Goal: Task Accomplishment & Management: Complete application form

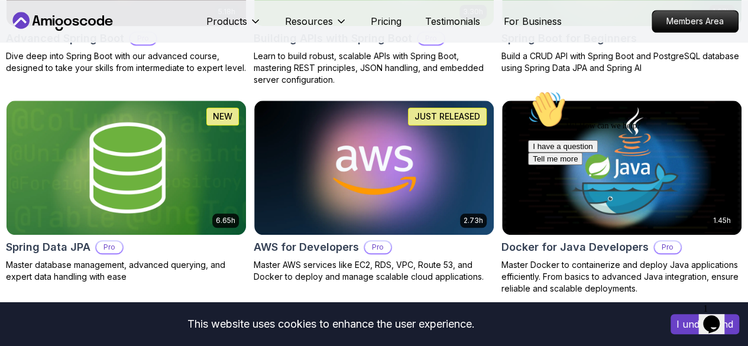
scroll to position [482, 0]
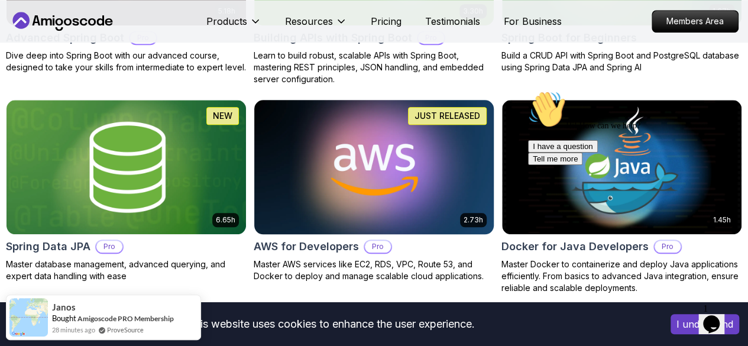
click at [490, 99] on img at bounding box center [373, 166] width 251 height 141
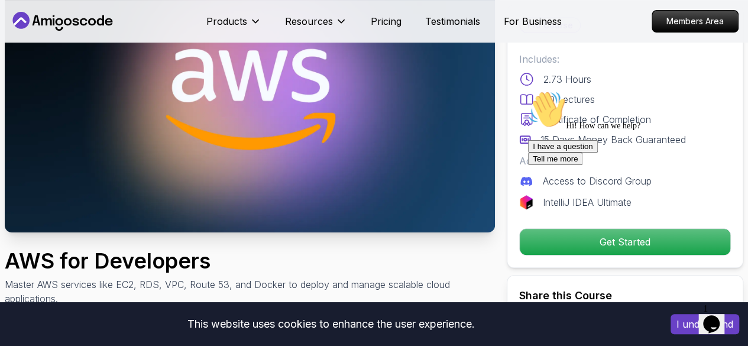
scroll to position [116, 0]
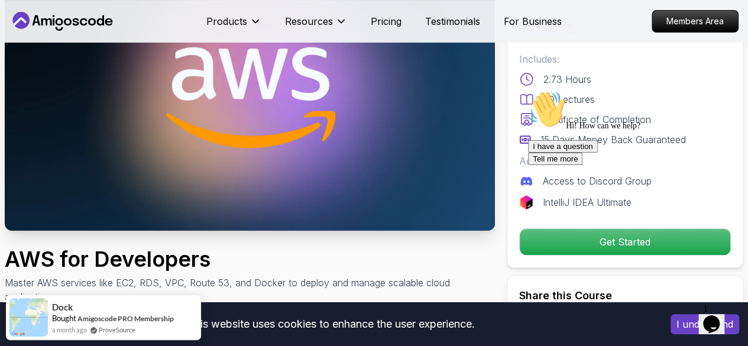
click at [608, 165] on div "I have a question Tell me more" at bounding box center [634, 152] width 213 height 25
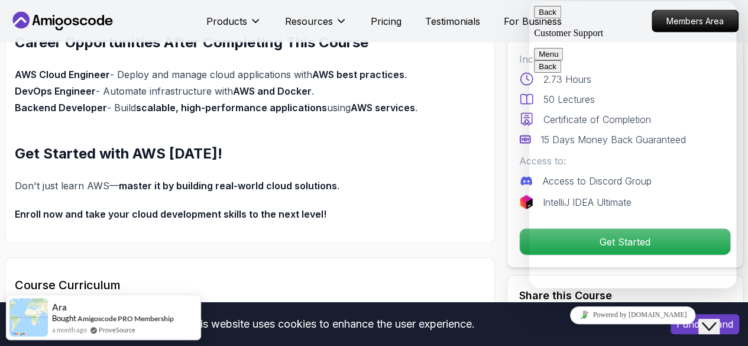
scroll to position [1264, 0]
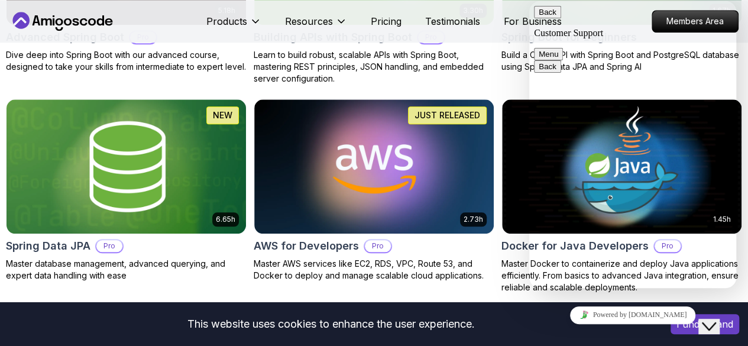
scroll to position [482, 0]
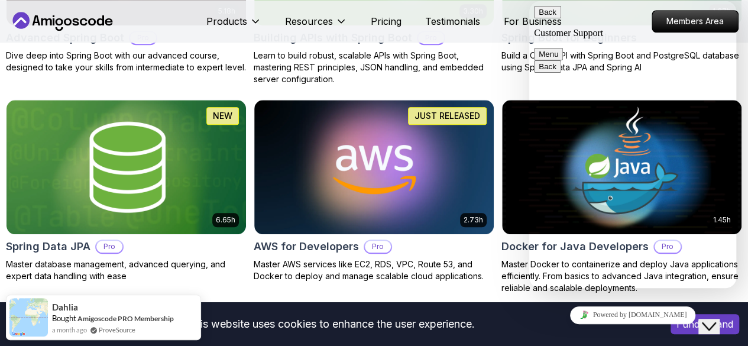
click at [716, 319] on div "Close Chat This icon closes the chat window." at bounding box center [709, 326] width 14 height 14
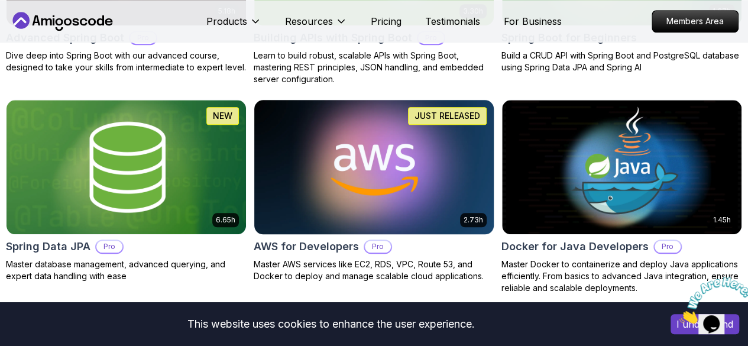
click at [499, 109] on img at bounding box center [373, 166] width 251 height 141
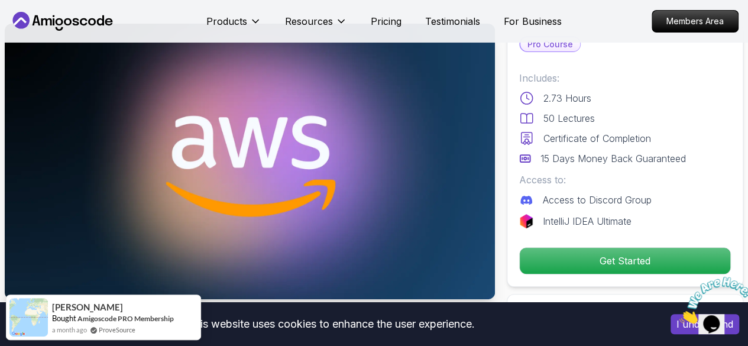
scroll to position [48, 0]
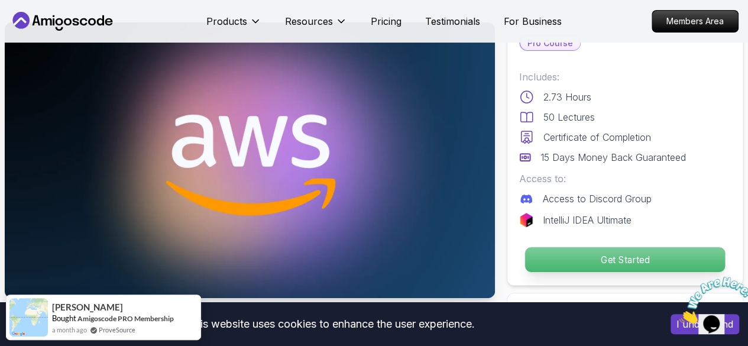
click at [640, 262] on p "Get Started" at bounding box center [625, 259] width 200 height 25
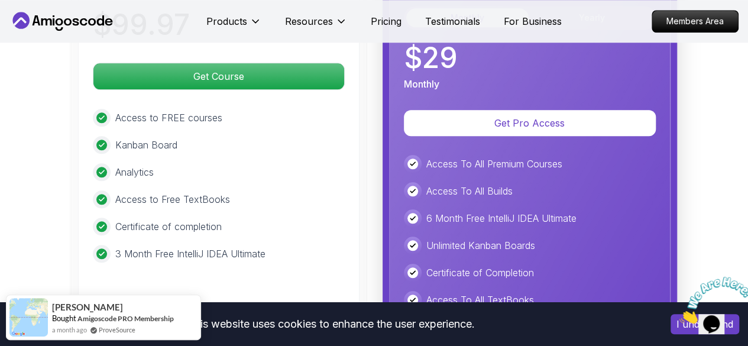
scroll to position [2774, 0]
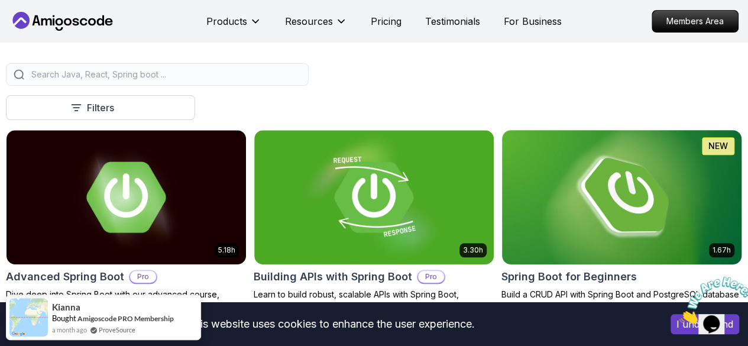
scroll to position [248, 0]
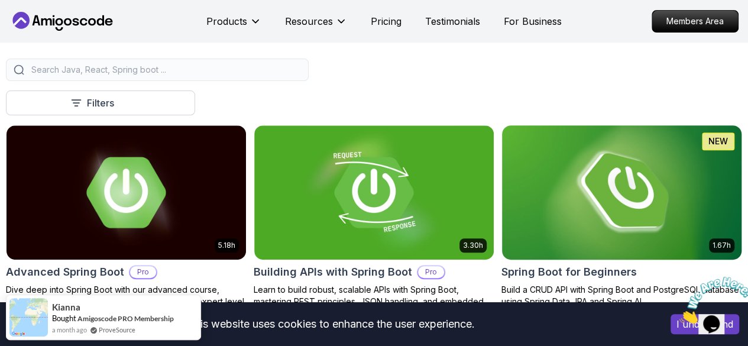
click at [661, 174] on img at bounding box center [621, 192] width 251 height 141
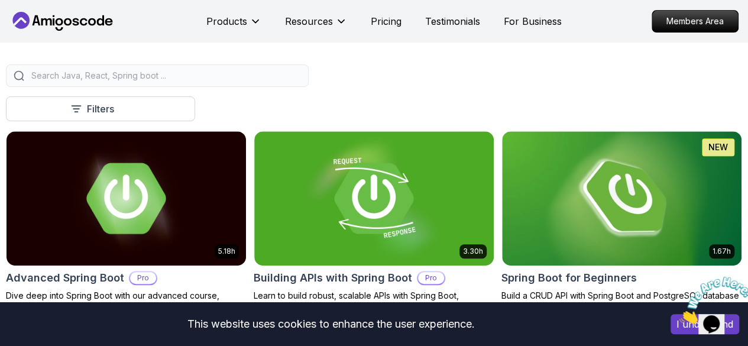
scroll to position [248, 0]
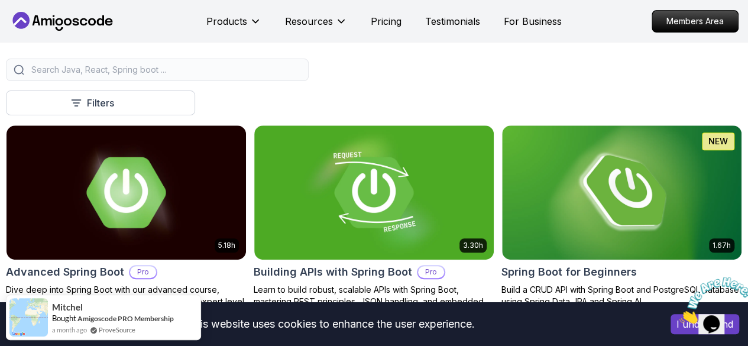
click at [0, 0] on icon "button" at bounding box center [0, 0] width 0 height 0
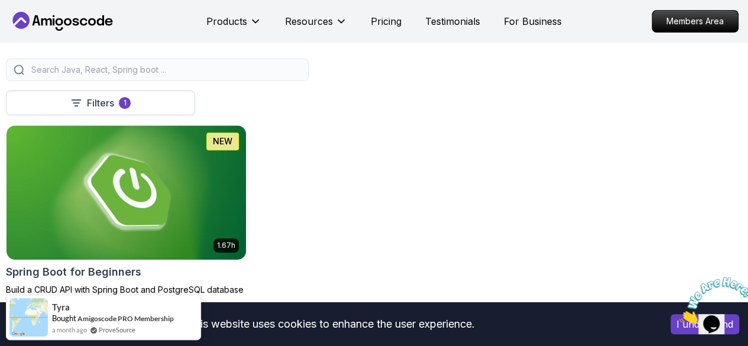
click at [0, 0] on button "Course" at bounding box center [0, 0] width 0 height 0
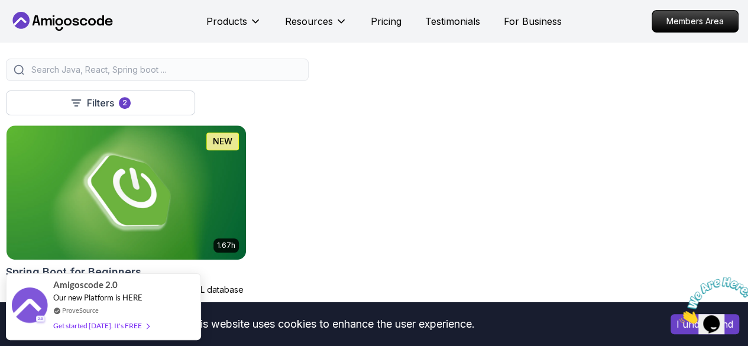
click at [0, 0] on icon at bounding box center [0, 0] width 0 height 0
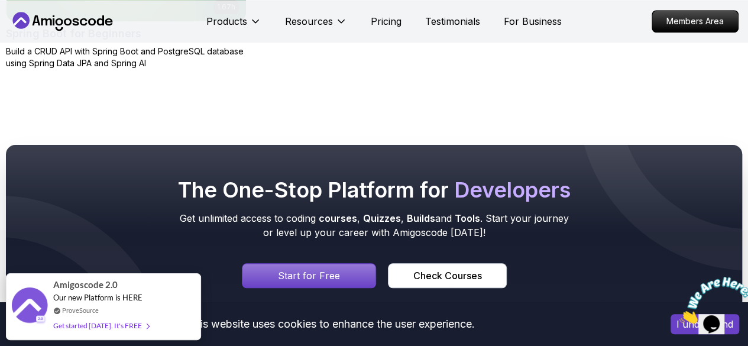
scroll to position [486, 0]
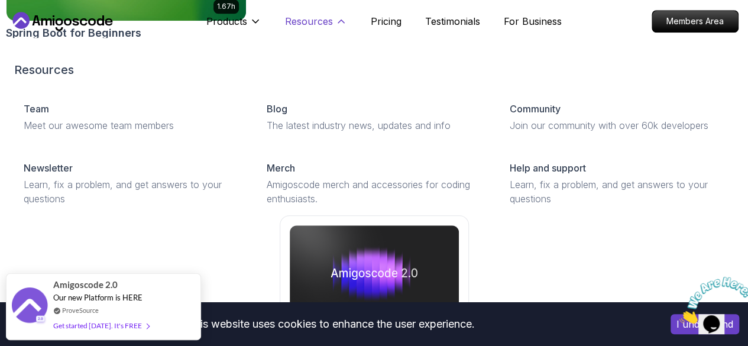
click at [327, 18] on p "Resources" at bounding box center [309, 21] width 48 height 14
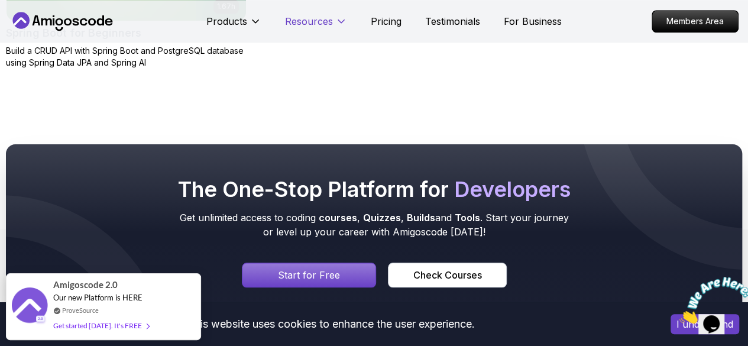
click at [327, 18] on p "Resources" at bounding box center [309, 21] width 48 height 14
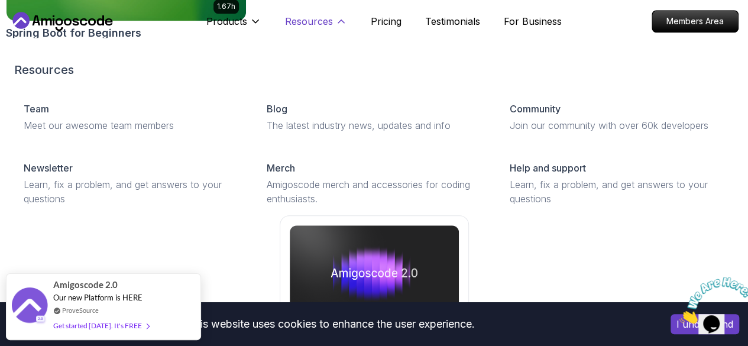
click at [327, 18] on p "Resources" at bounding box center [309, 21] width 48 height 14
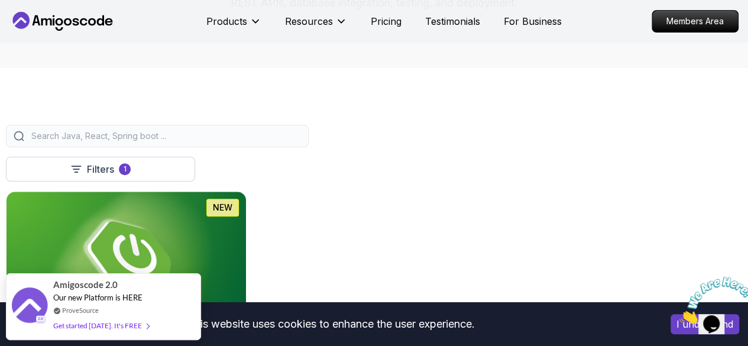
scroll to position [179, 0]
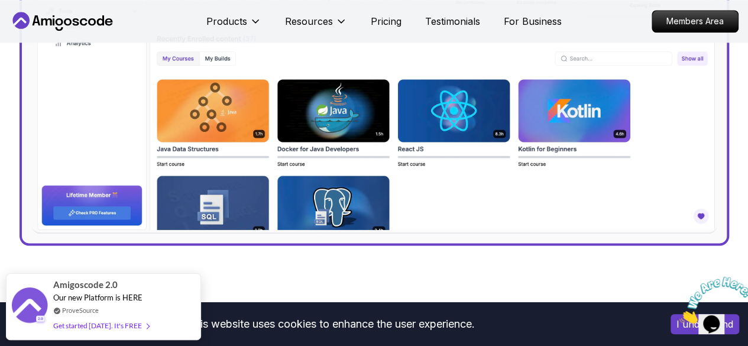
scroll to position [612, 0]
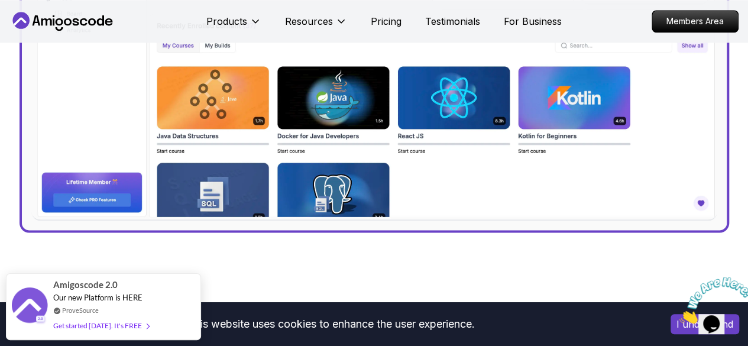
click at [487, 112] on img at bounding box center [374, 14] width 686 height 411
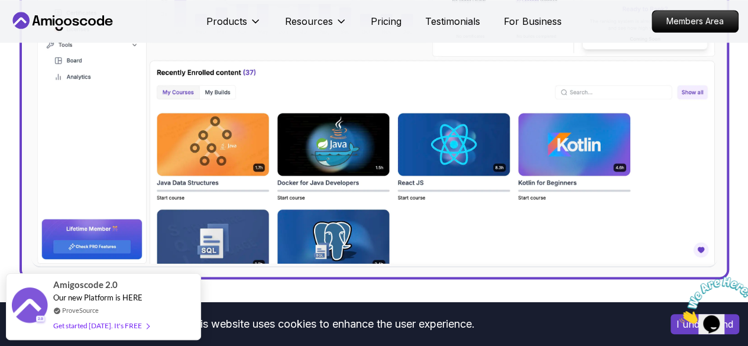
scroll to position [566, 0]
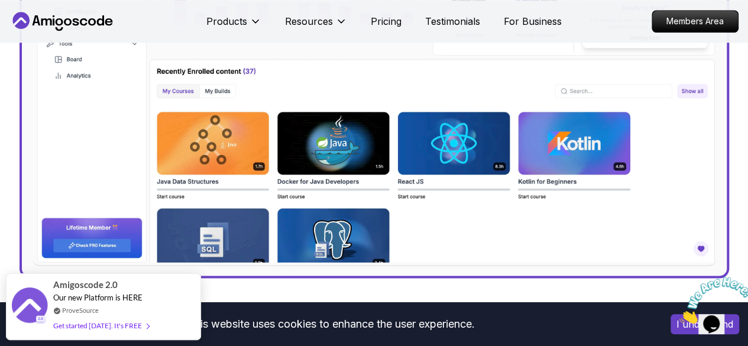
click at [456, 148] on img at bounding box center [374, 60] width 686 height 411
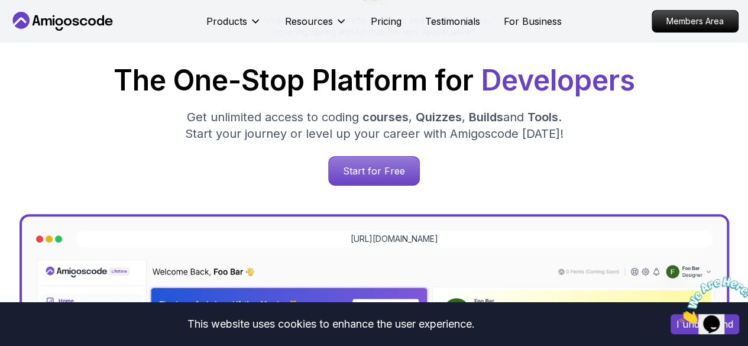
scroll to position [165, 0]
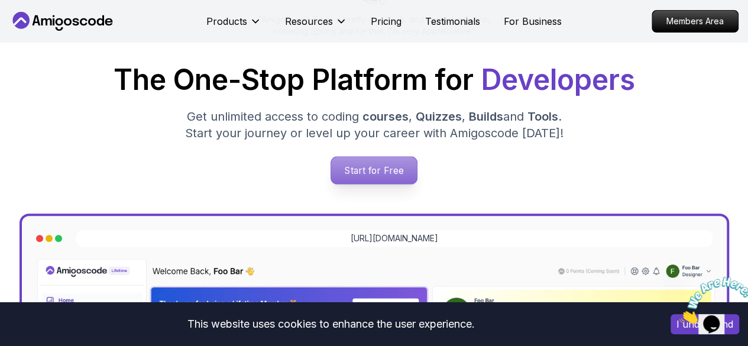
click at [392, 178] on p "Start for Free" at bounding box center [374, 170] width 86 height 27
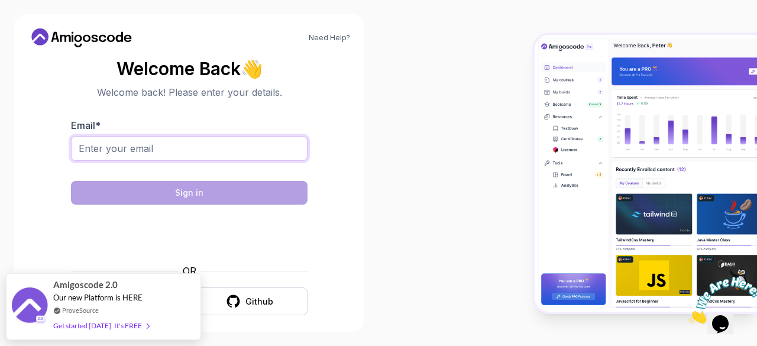
click at [261, 156] on input "Email *" at bounding box center [189, 148] width 236 height 25
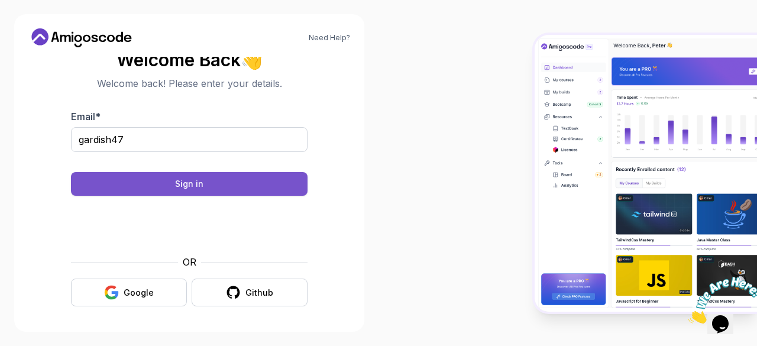
click at [260, 184] on button "Sign in" at bounding box center [189, 184] width 236 height 24
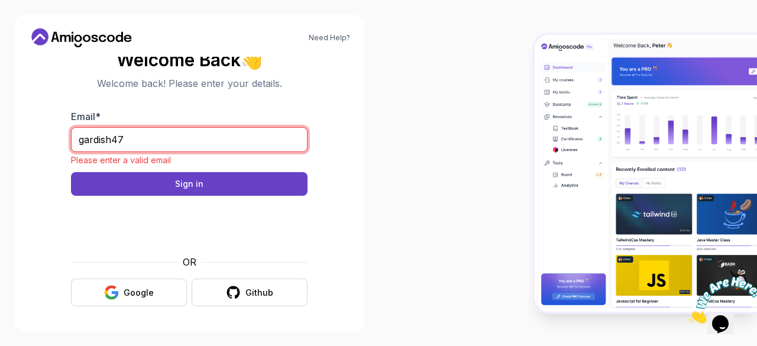
click at [184, 128] on input "gardish47" at bounding box center [189, 139] width 236 height 25
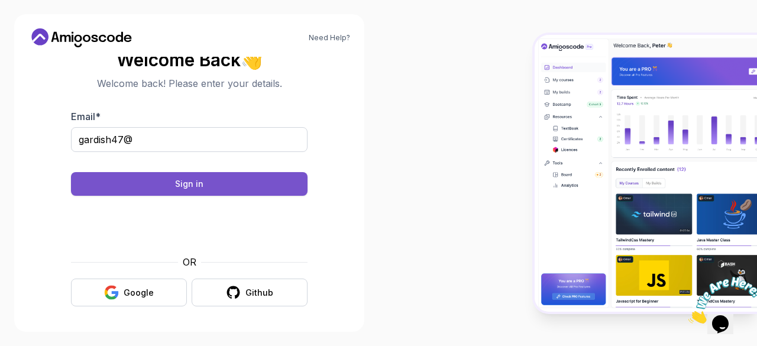
click at [184, 191] on button "Sign in" at bounding box center [189, 184] width 236 height 24
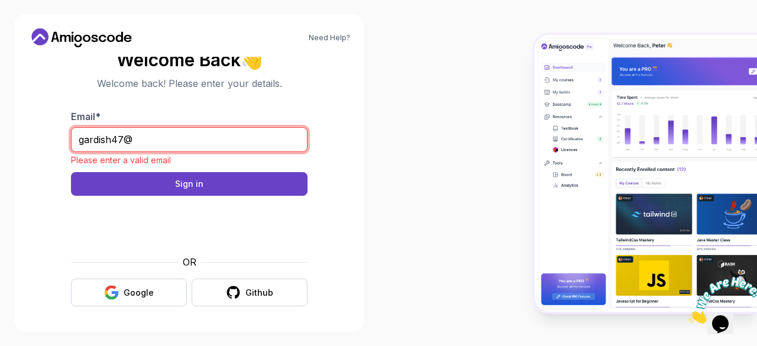
click at [190, 137] on input "gardish47@" at bounding box center [189, 139] width 236 height 25
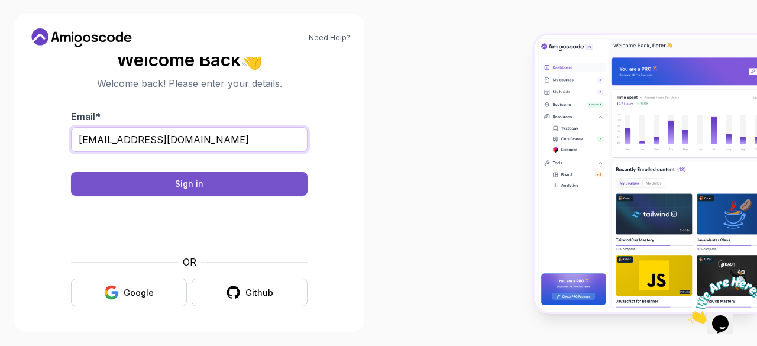
type input "[EMAIL_ADDRESS][DOMAIN_NAME]"
click at [226, 177] on button "Sign in" at bounding box center [189, 184] width 236 height 24
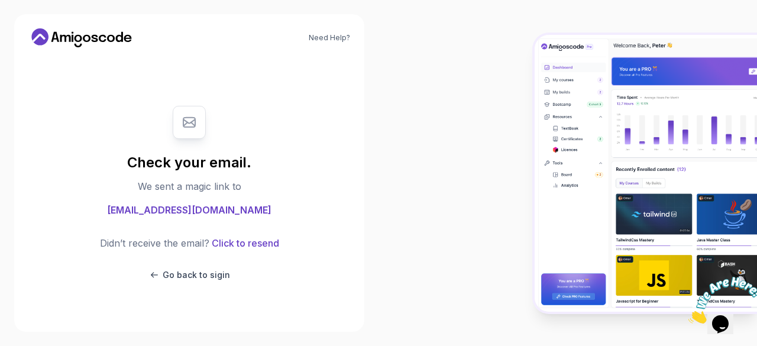
scroll to position [0, 0]
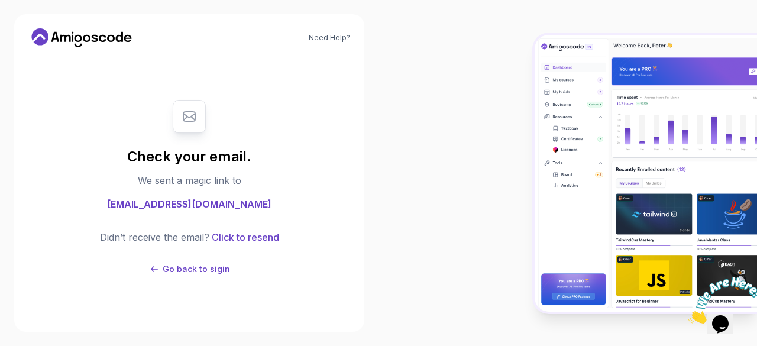
click at [219, 272] on p "Go back to sigin" at bounding box center [196, 269] width 67 height 12
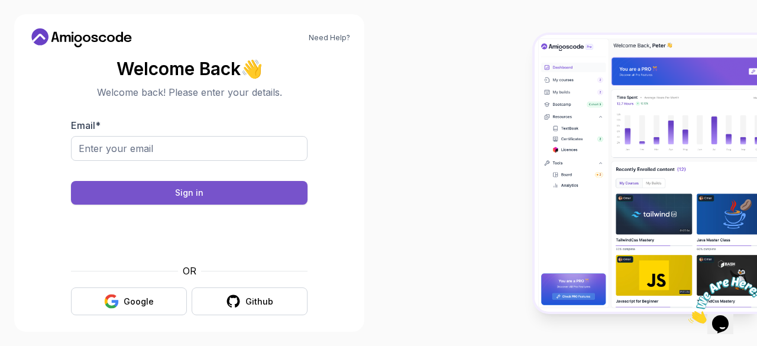
click at [195, 195] on div "Sign in" at bounding box center [189, 193] width 28 height 12
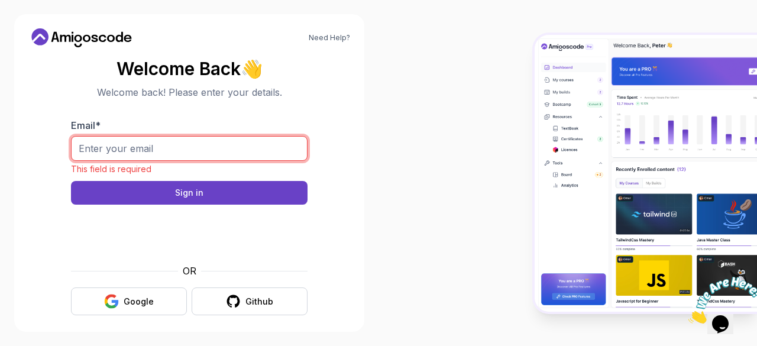
click at [222, 141] on input "Email *" at bounding box center [189, 148] width 236 height 25
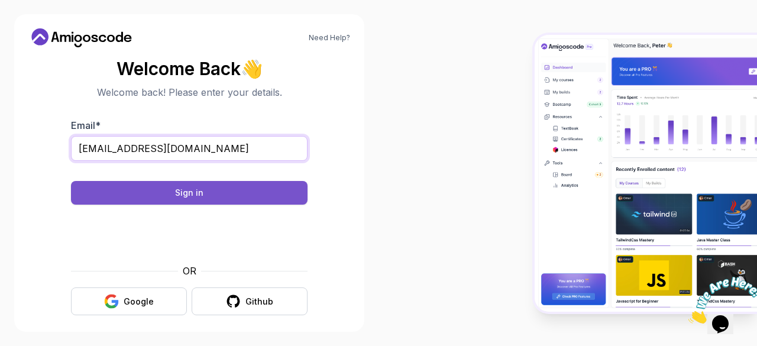
type input "[EMAIL_ADDRESS][DOMAIN_NAME]"
click at [203, 197] on button "Sign in" at bounding box center [189, 193] width 236 height 24
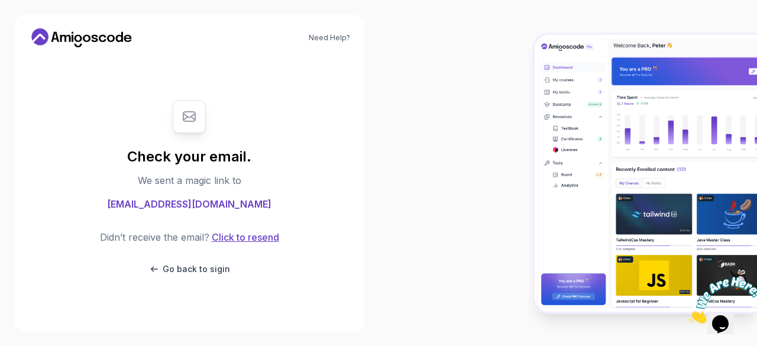
click at [246, 237] on button "Click to resend" at bounding box center [244, 237] width 70 height 14
